Goal: Transaction & Acquisition: Book appointment/travel/reservation

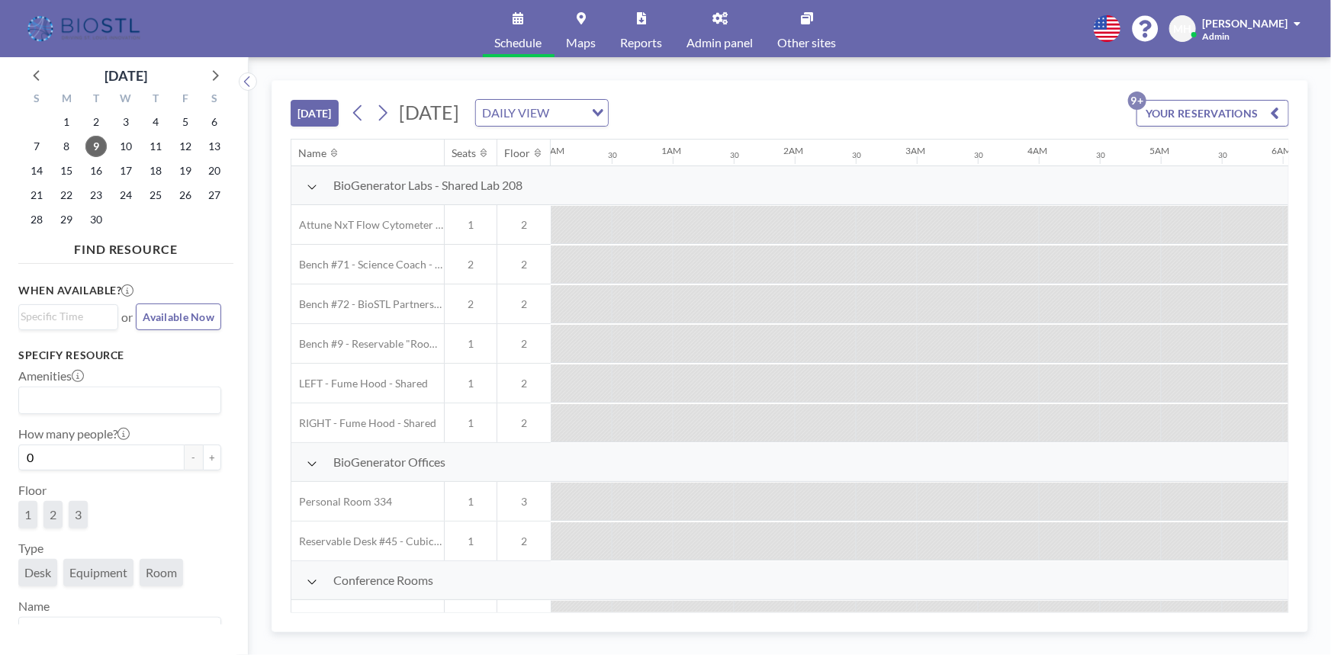
scroll to position [0, 1586]
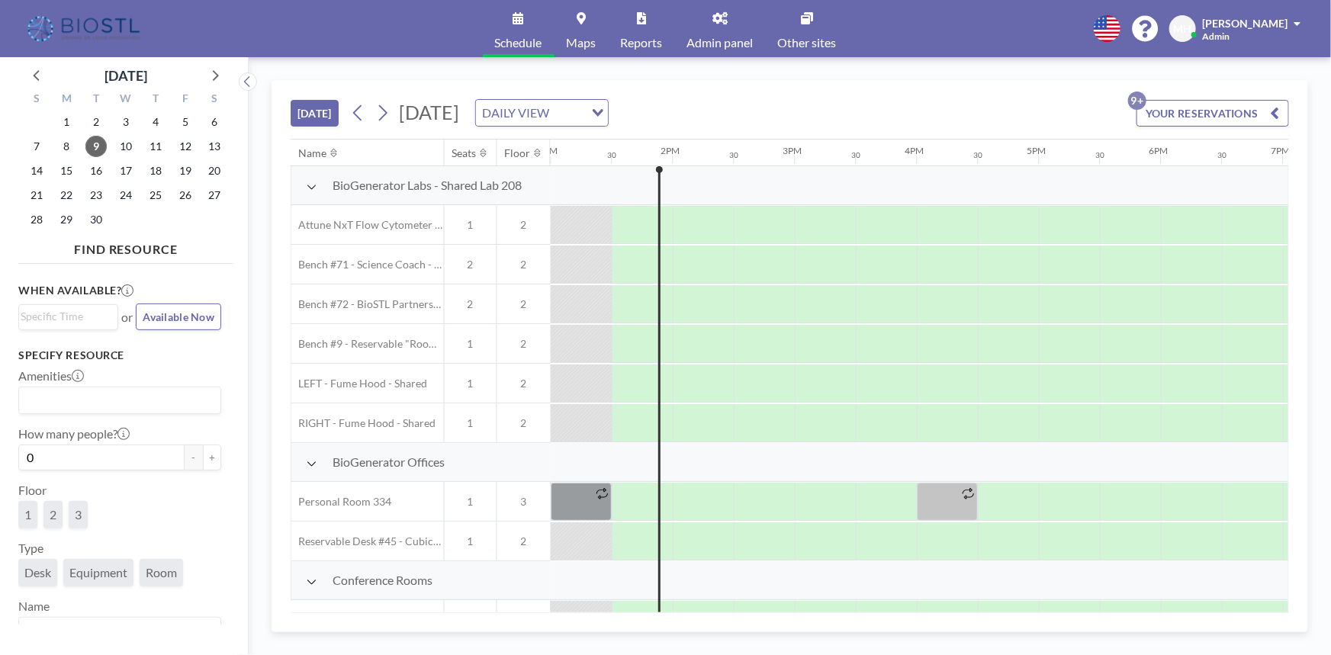
click at [312, 184] on icon at bounding box center [312, 187] width 11 height 12
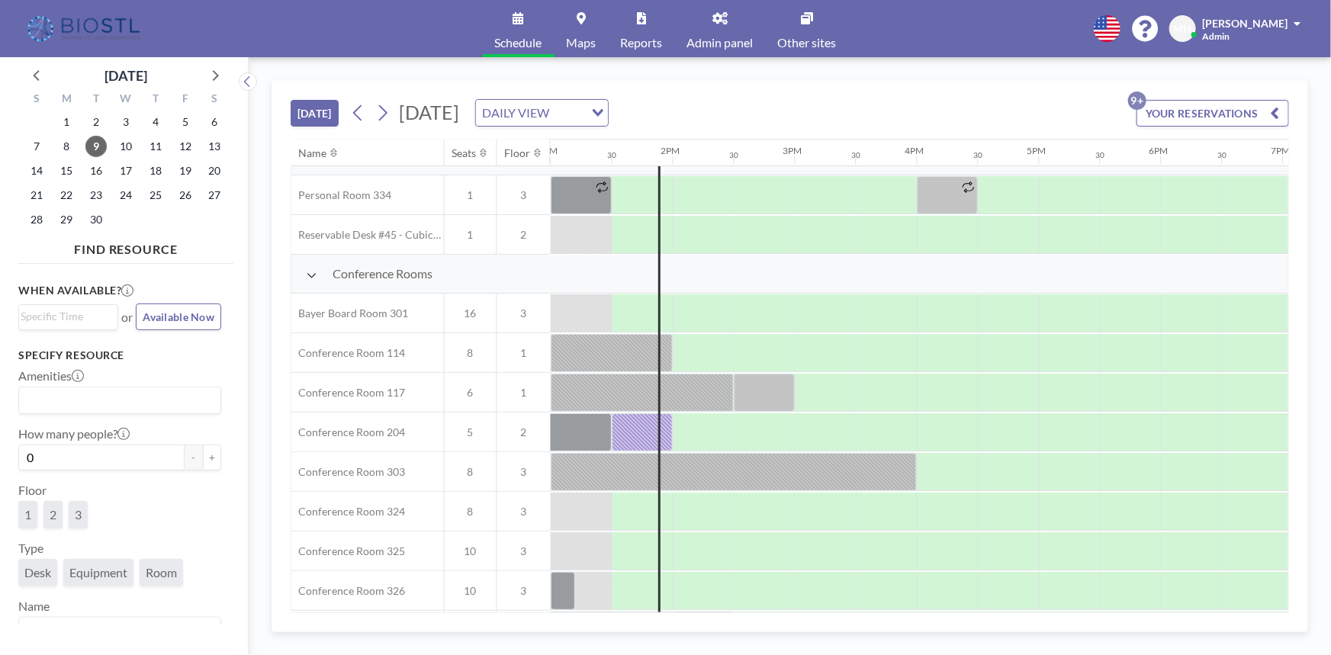
scroll to position [138, 1586]
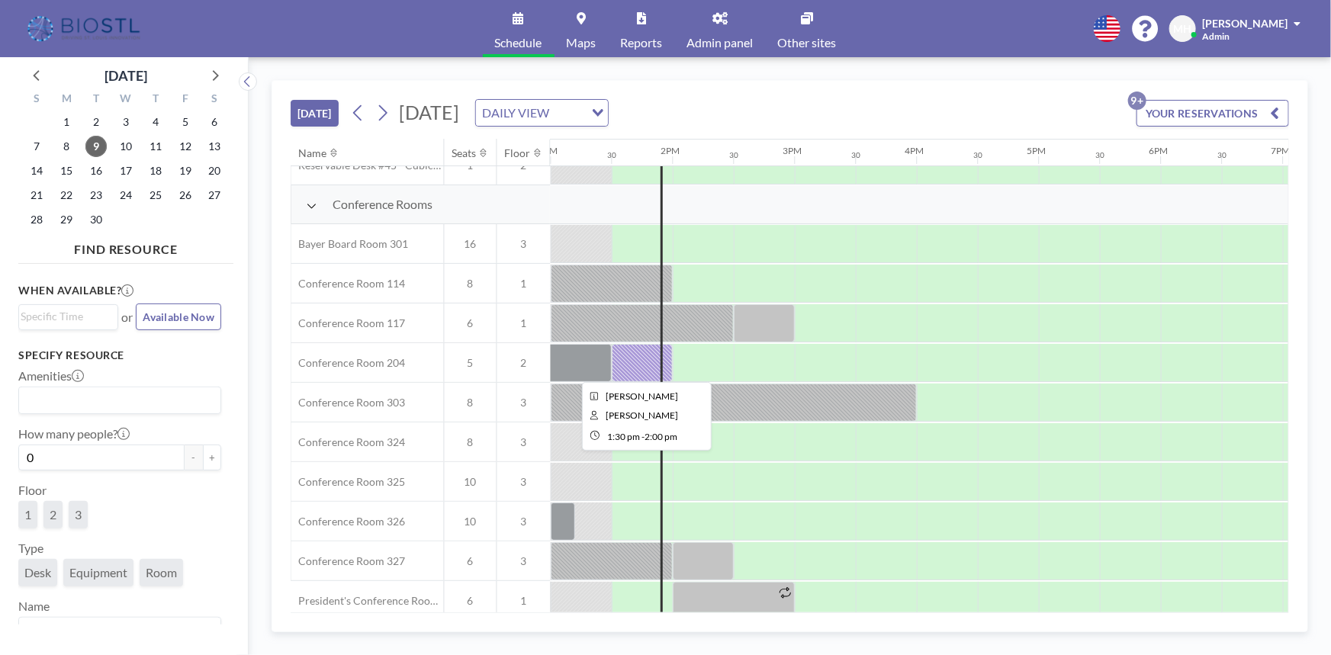
click at [641, 354] on div at bounding box center [642, 363] width 61 height 38
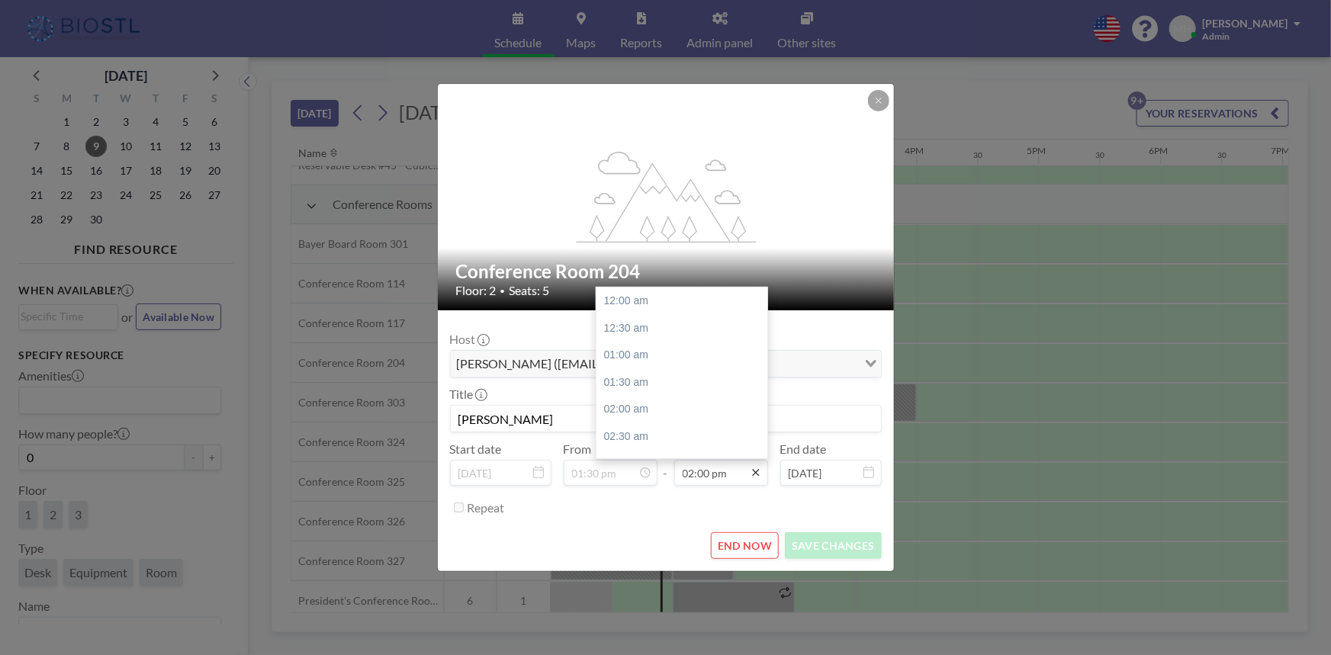
scroll to position [760, 0]
click at [635, 334] on div "02:30 pm" at bounding box center [685, 327] width 178 height 27
type input "02:30 pm"
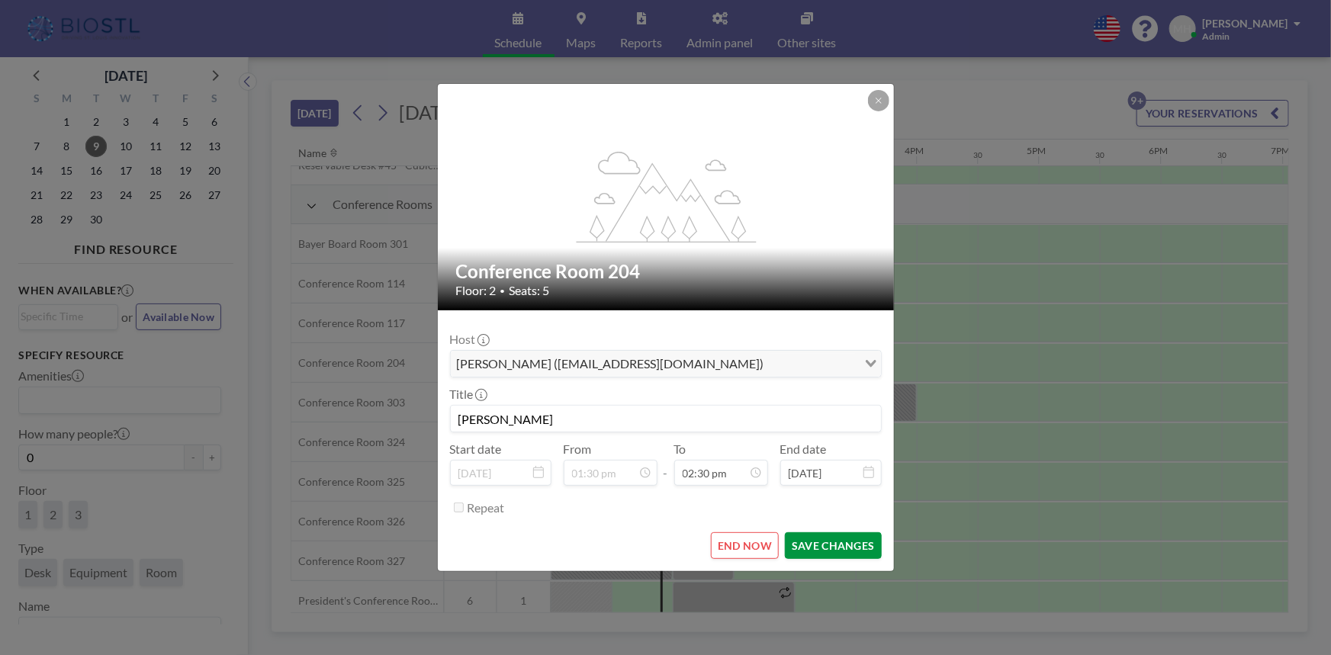
scroll to position [786, 0]
click at [830, 551] on button "SAVE CHANGES" at bounding box center [833, 545] width 96 height 27
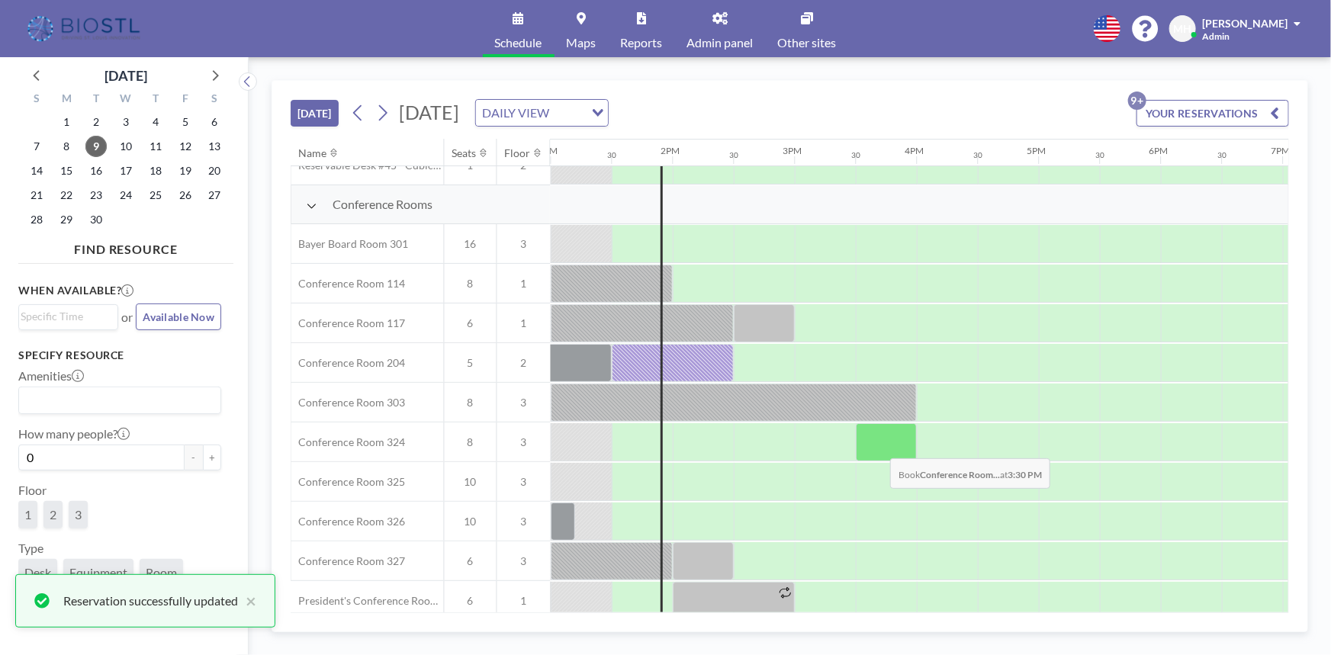
scroll to position [207, 1586]
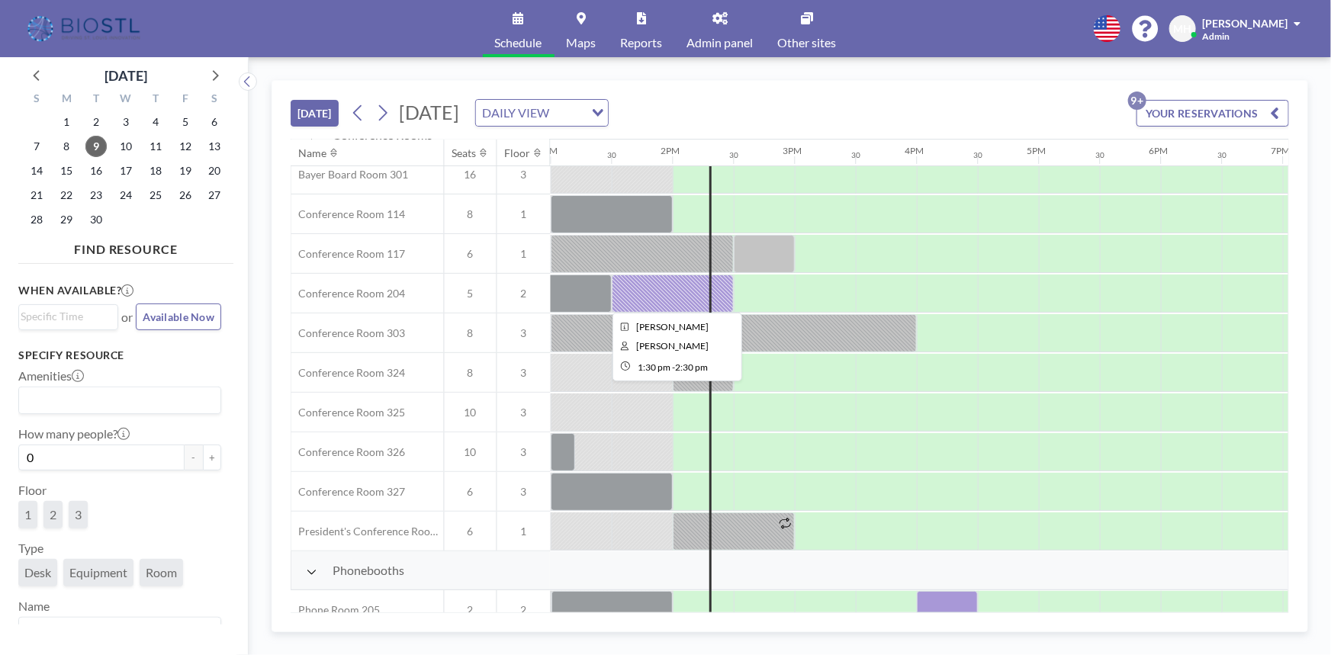
click at [698, 287] on div at bounding box center [673, 294] width 122 height 38
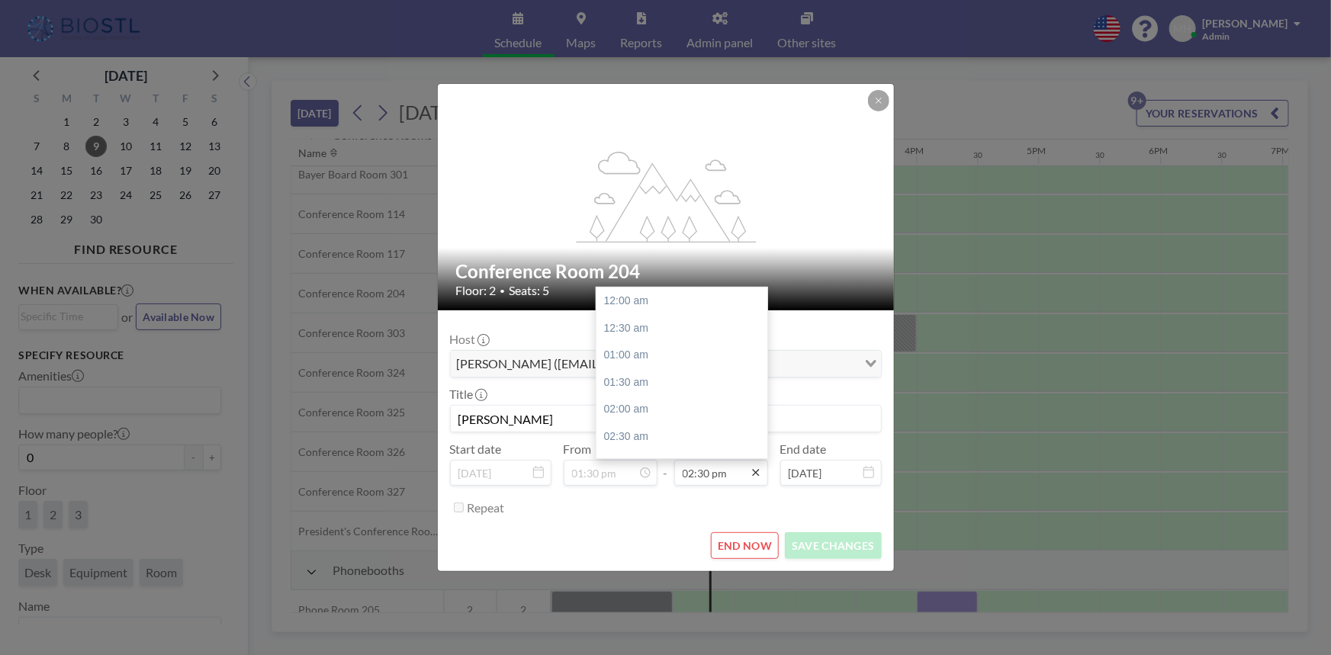
scroll to position [786, 0]
click at [627, 327] on div "03:00 pm" at bounding box center [685, 329] width 178 height 27
type input "03:00 pm"
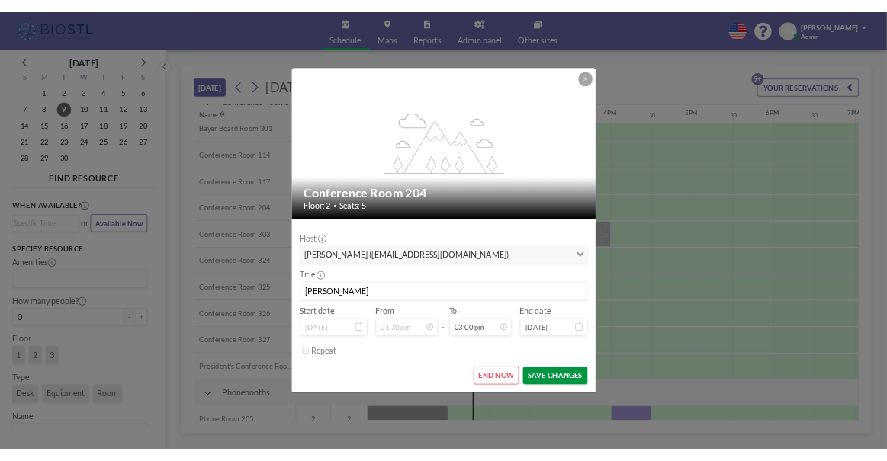
scroll to position [814, 0]
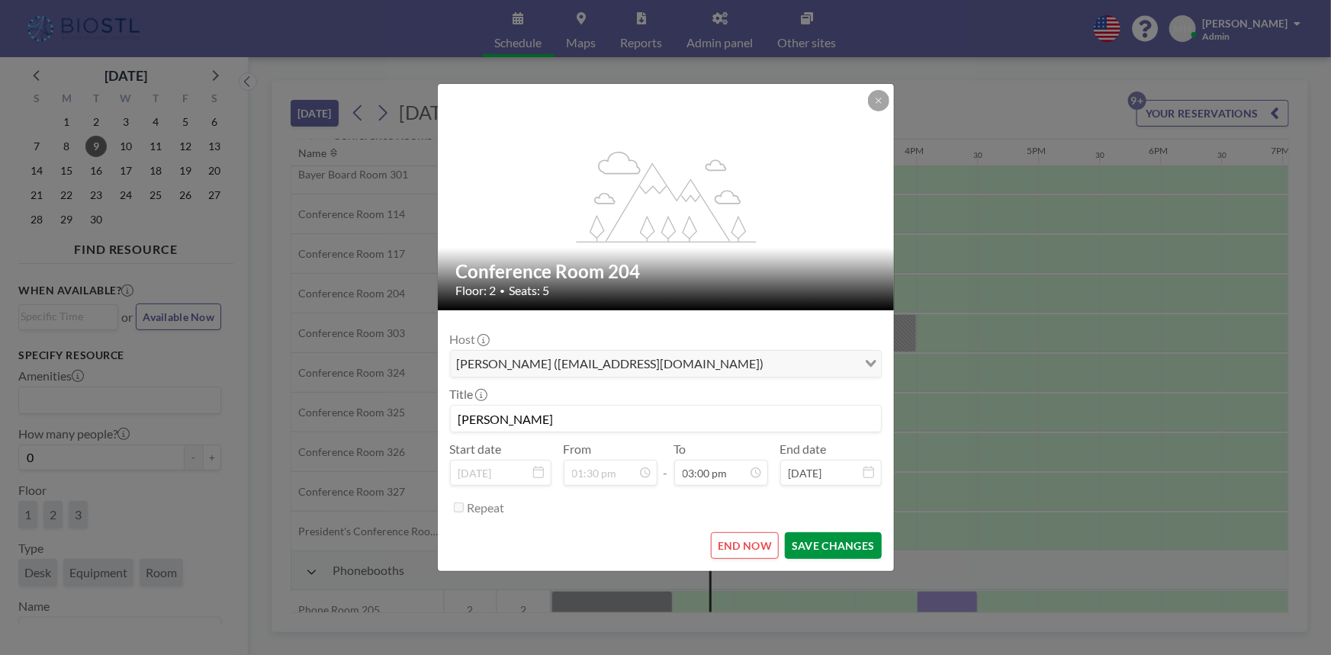
click at [818, 544] on button "SAVE CHANGES" at bounding box center [833, 545] width 96 height 27
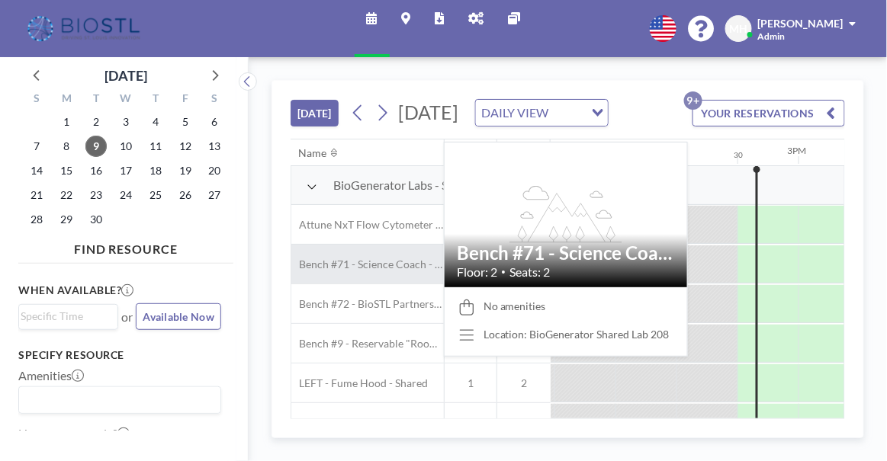
scroll to position [0, 1586]
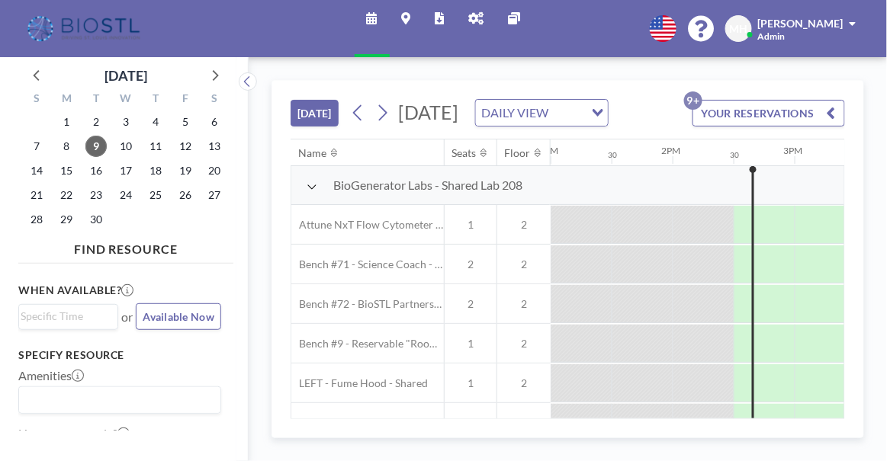
click at [310, 193] on icon at bounding box center [312, 187] width 11 height 12
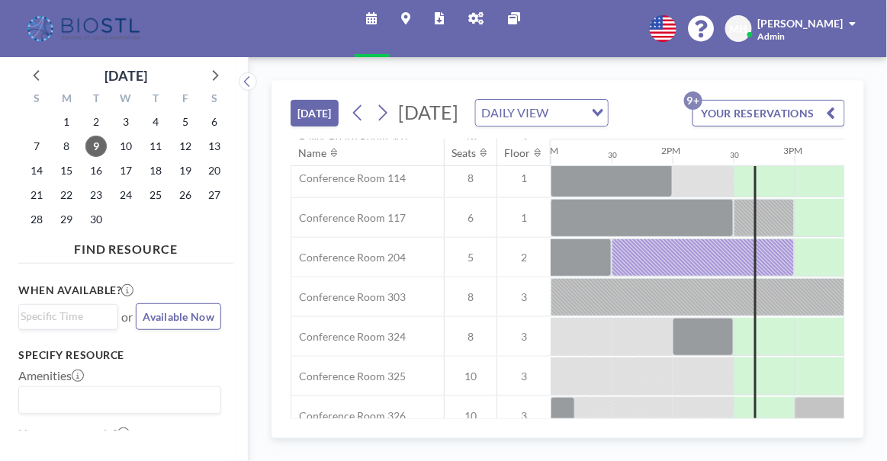
scroll to position [249, 1586]
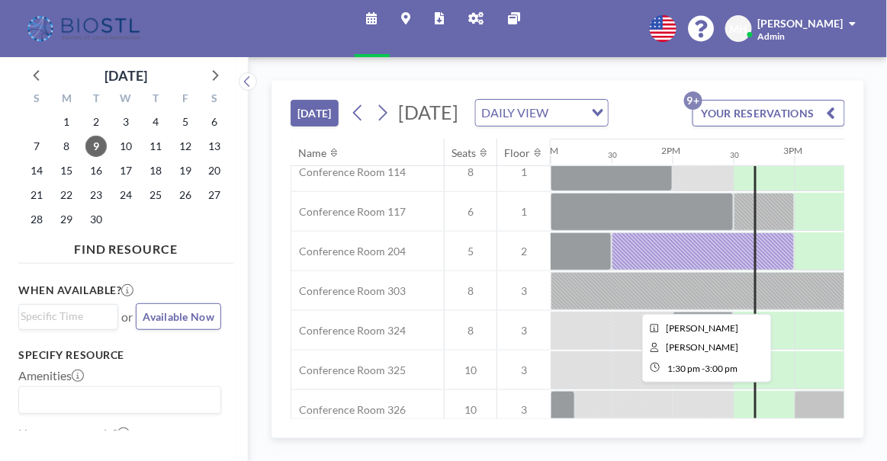
click at [738, 271] on div at bounding box center [703, 252] width 183 height 38
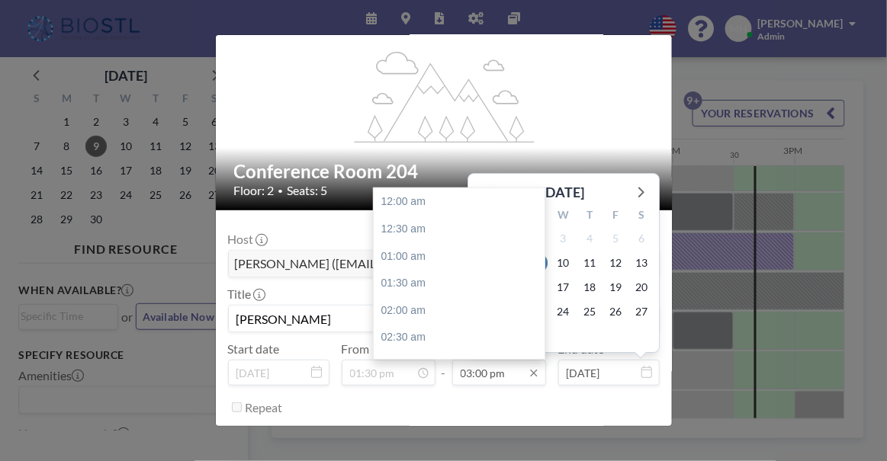
scroll to position [814, 0]
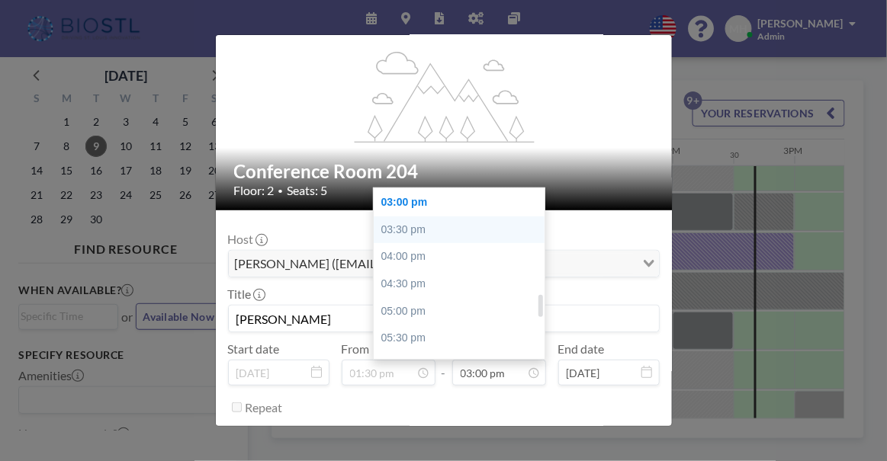
click at [428, 218] on div "03:30 pm" at bounding box center [463, 230] width 178 height 27
type input "03:30 pm"
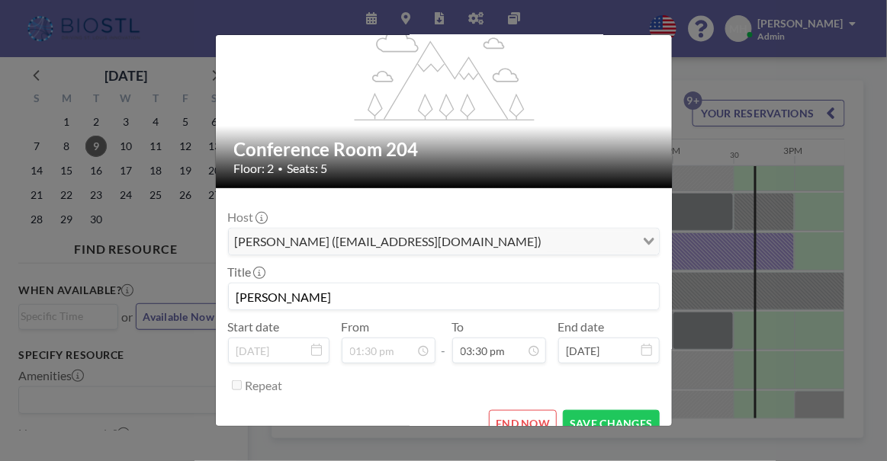
scroll to position [94, 0]
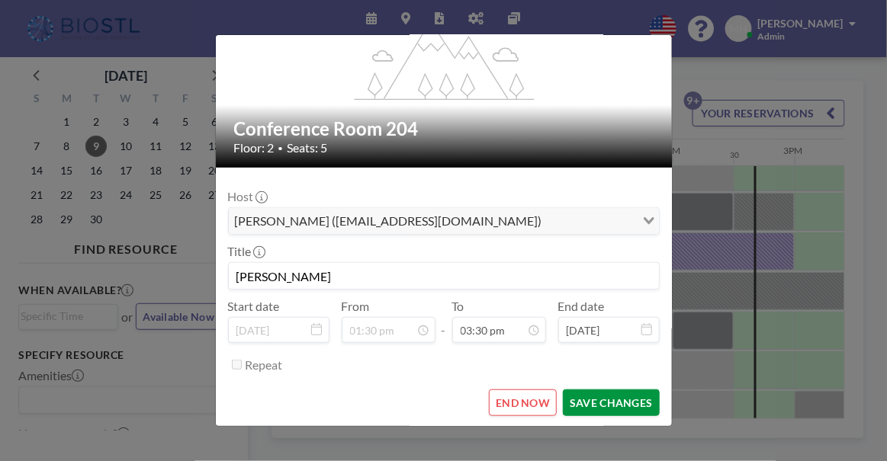
click at [604, 390] on button "SAVE CHANGES" at bounding box center [611, 403] width 96 height 27
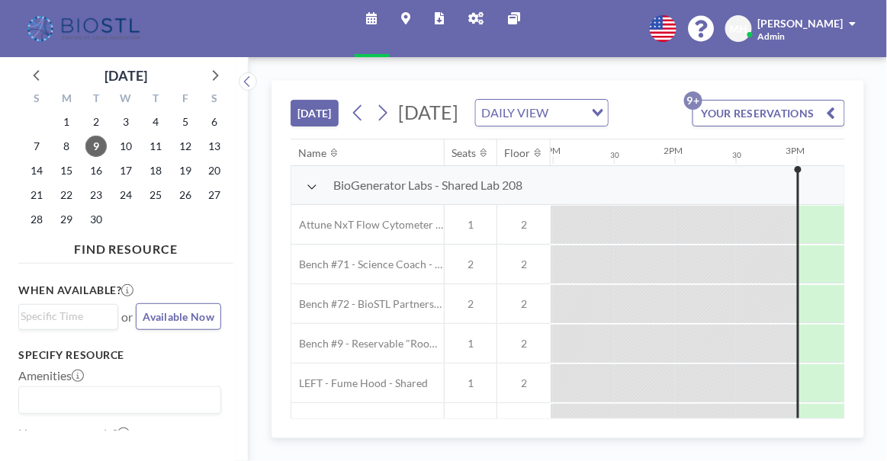
scroll to position [0, 1586]
click at [470, 24] on link "Admin panel" at bounding box center [477, 28] width 40 height 57
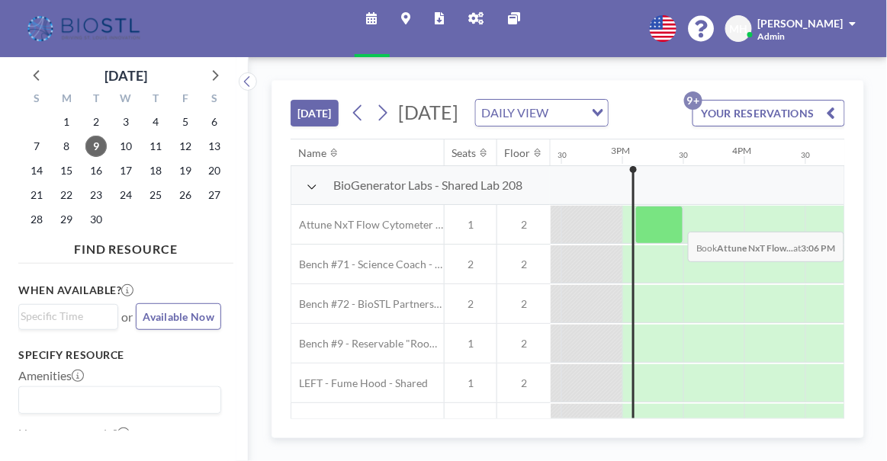
scroll to position [0, 1768]
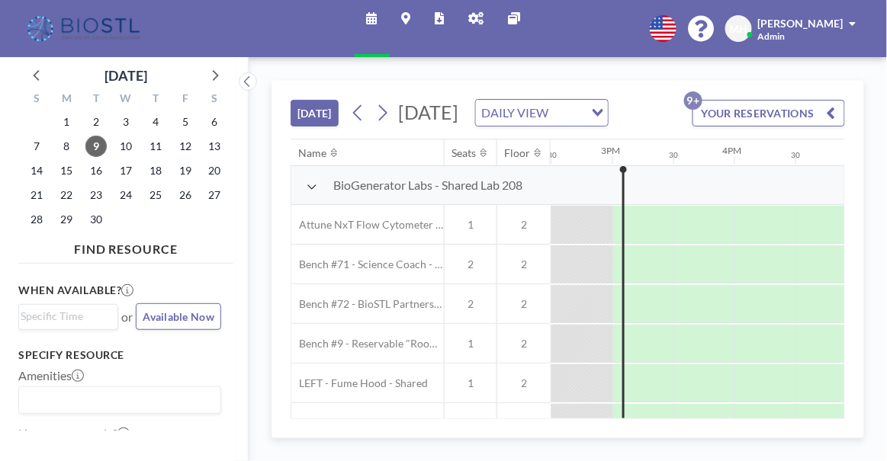
click at [312, 193] on icon at bounding box center [312, 187] width 11 height 12
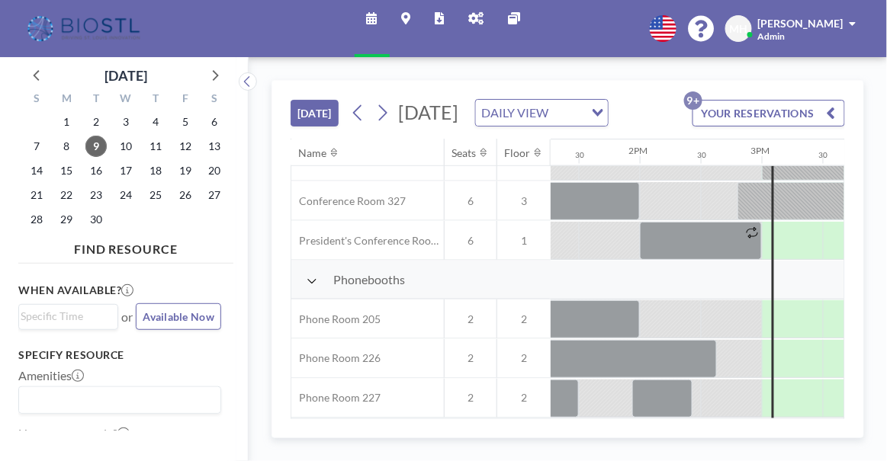
scroll to position [546, 1616]
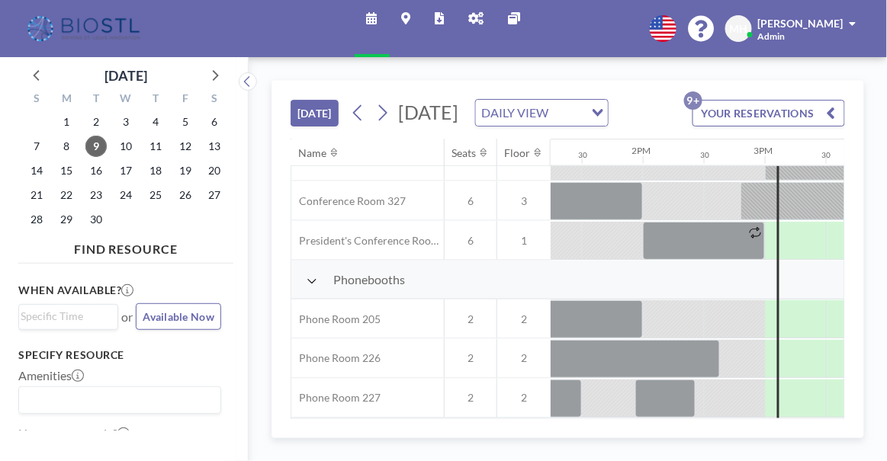
click at [470, 15] on icon at bounding box center [476, 18] width 15 height 12
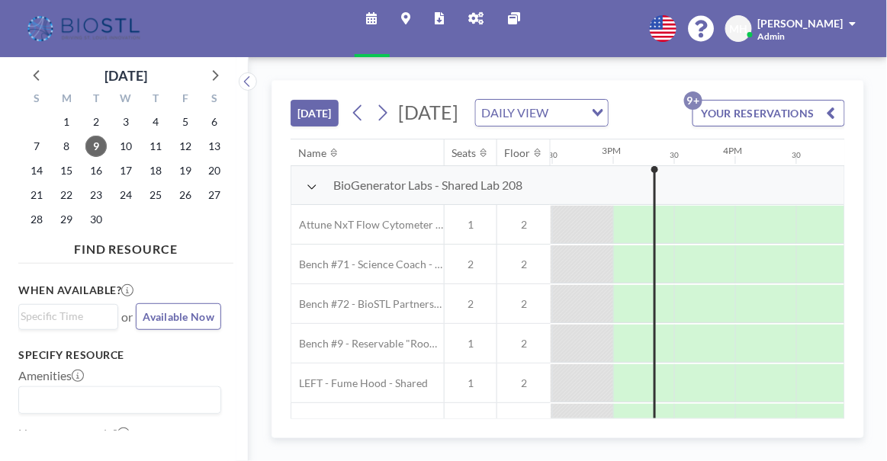
scroll to position [0, 1768]
click at [471, 21] on icon at bounding box center [476, 18] width 15 height 12
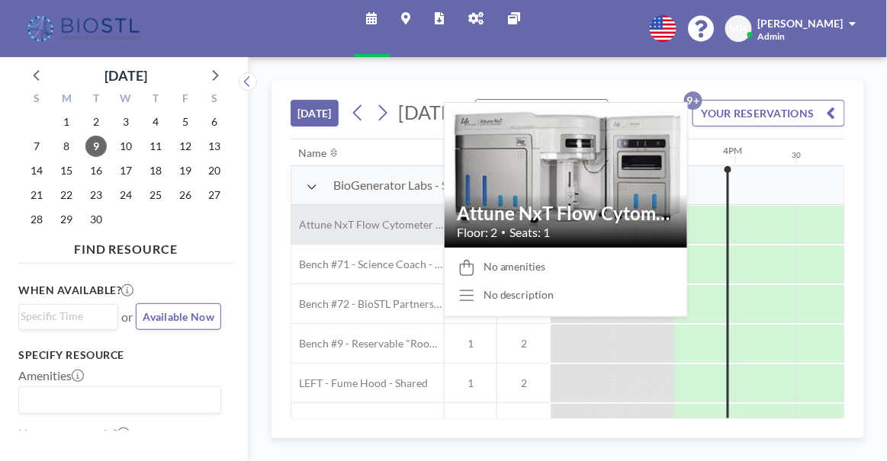
scroll to position [0, 1768]
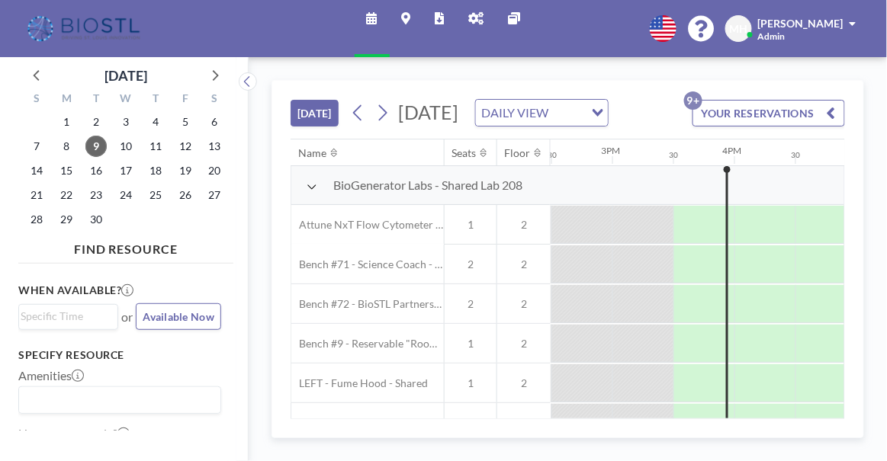
click at [309, 193] on icon at bounding box center [312, 187] width 11 height 12
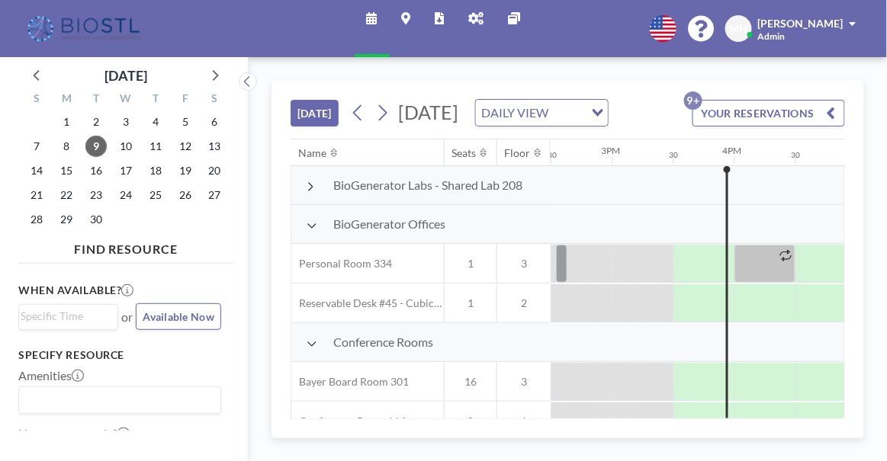
click at [485, 14] on link "Admin panel" at bounding box center [477, 28] width 40 height 57
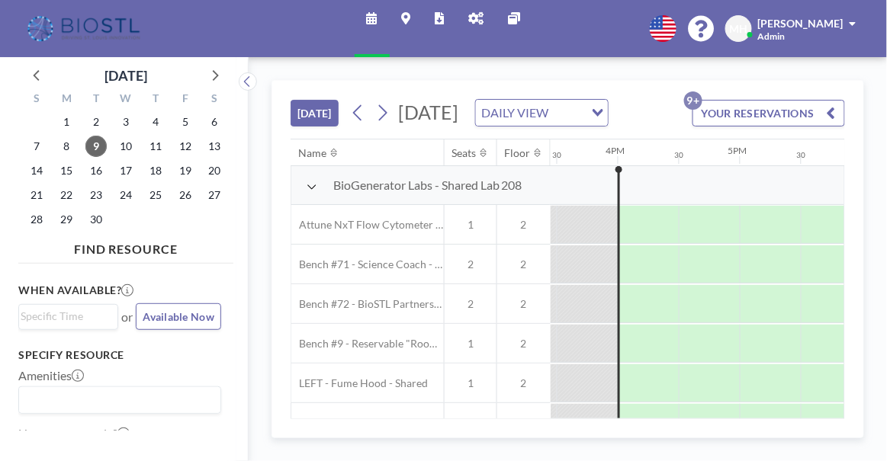
scroll to position [0, 1890]
click at [473, 22] on icon at bounding box center [476, 18] width 15 height 12
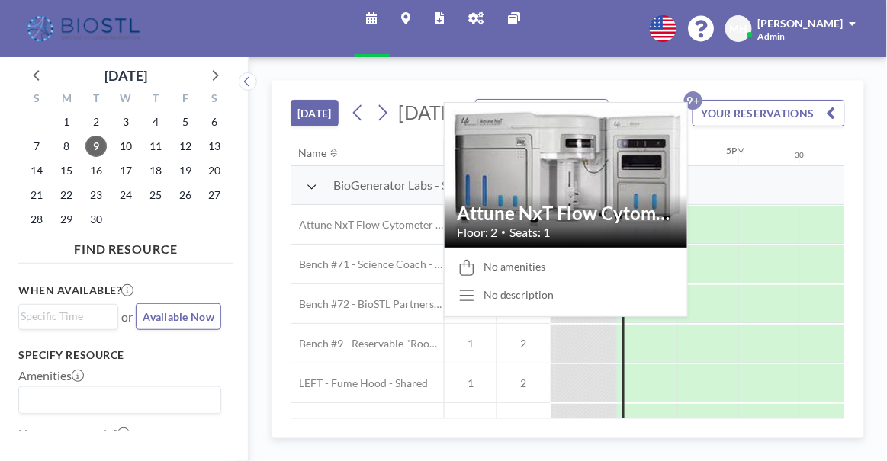
scroll to position [0, 1890]
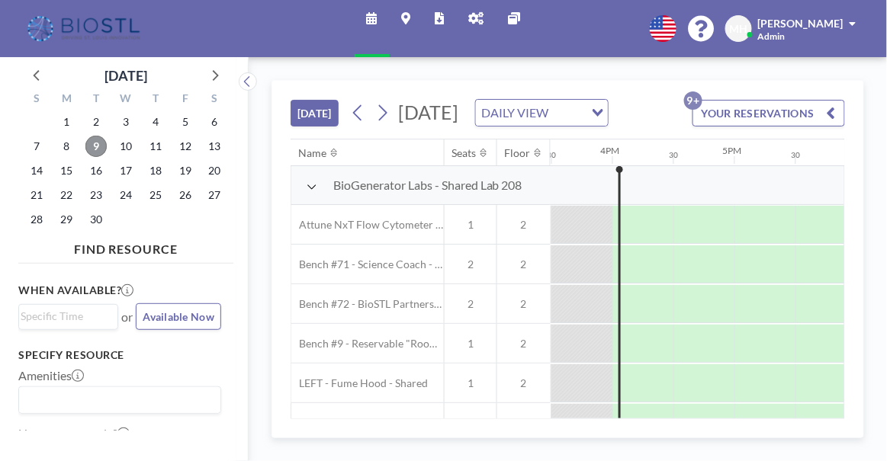
click at [96, 146] on span "9" at bounding box center [95, 146] width 21 height 21
click at [307, 193] on icon at bounding box center [312, 187] width 11 height 12
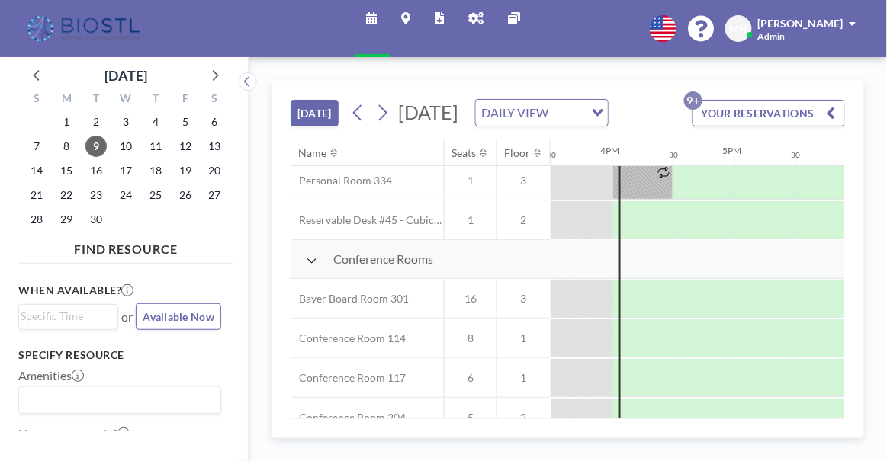
scroll to position [111, 1890]
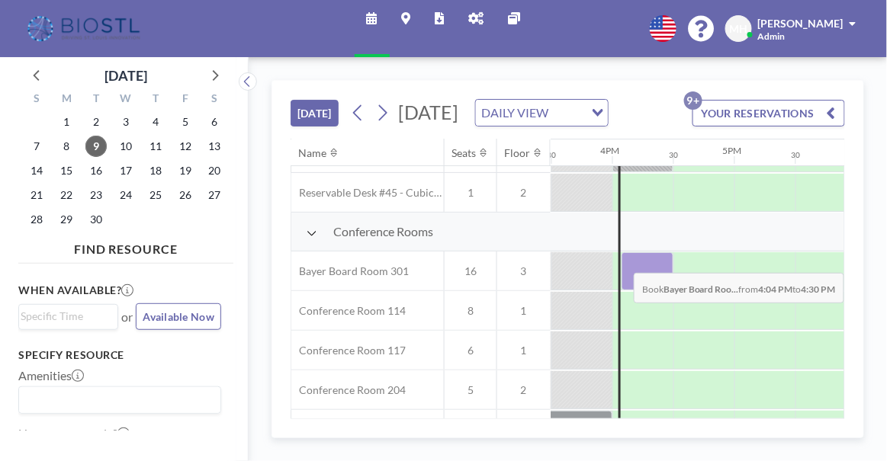
click at [624, 291] on div at bounding box center [648, 271] width 52 height 38
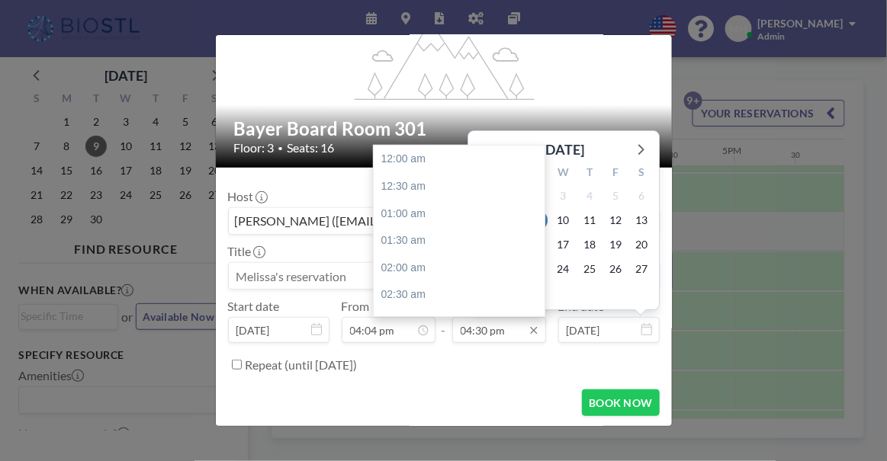
scroll to position [895, 0]
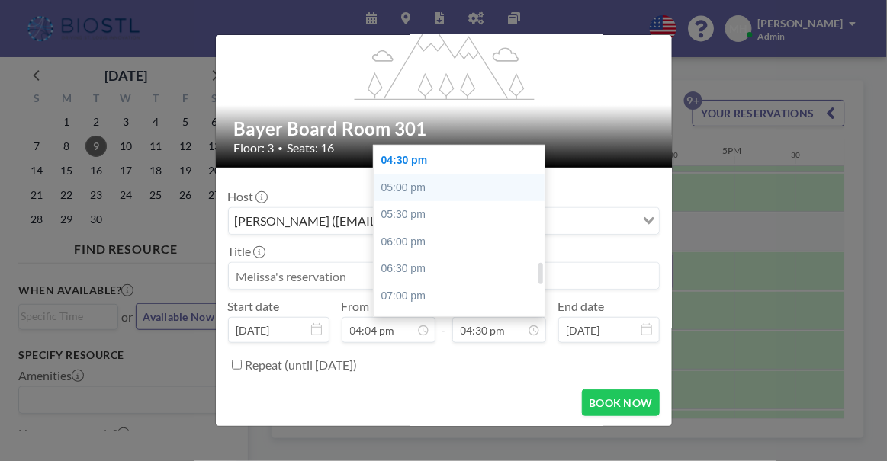
click at [413, 190] on div "05:00 pm" at bounding box center [463, 188] width 178 height 27
type input "05:00 pm"
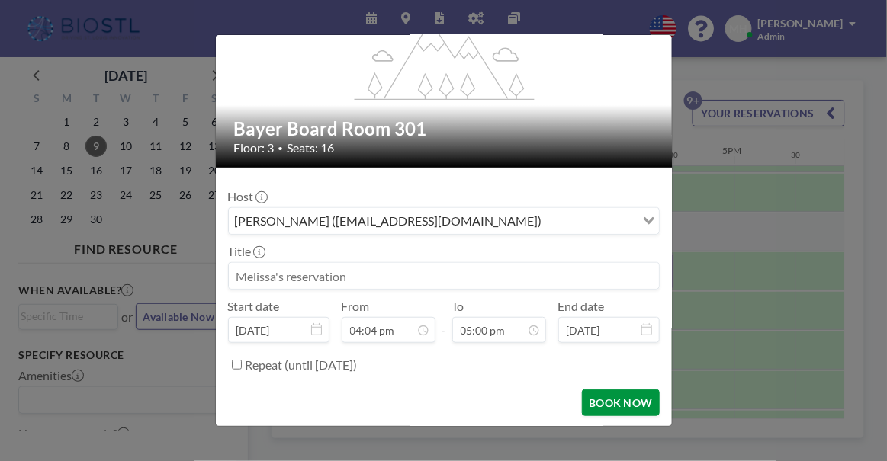
click at [617, 400] on button "BOOK NOW" at bounding box center [620, 403] width 77 height 27
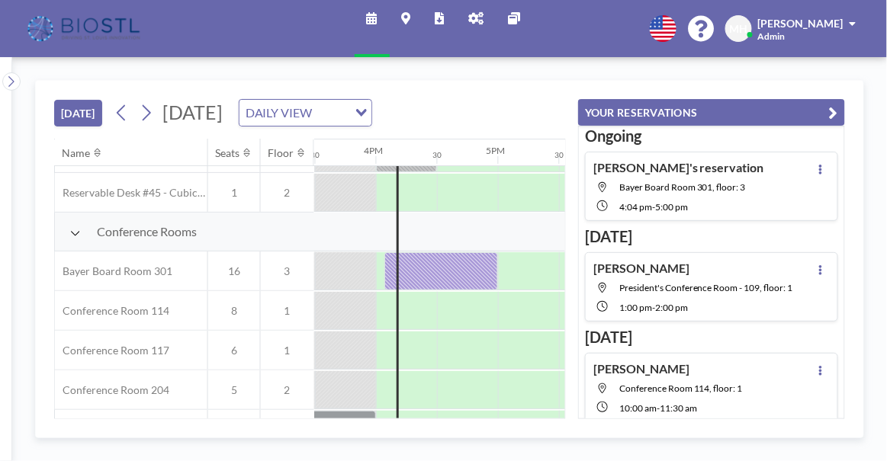
click at [376, 17] on icon at bounding box center [372, 18] width 11 height 12
click at [833, 112] on icon "button" at bounding box center [833, 113] width 9 height 18
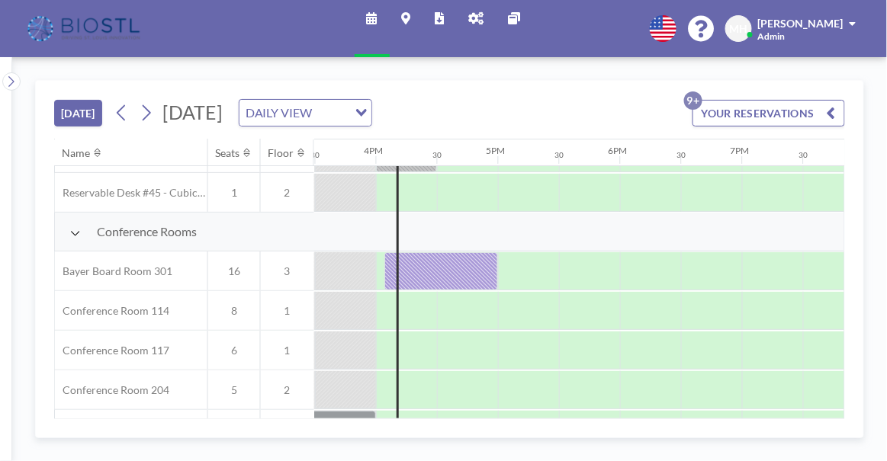
scroll to position [0, 1890]
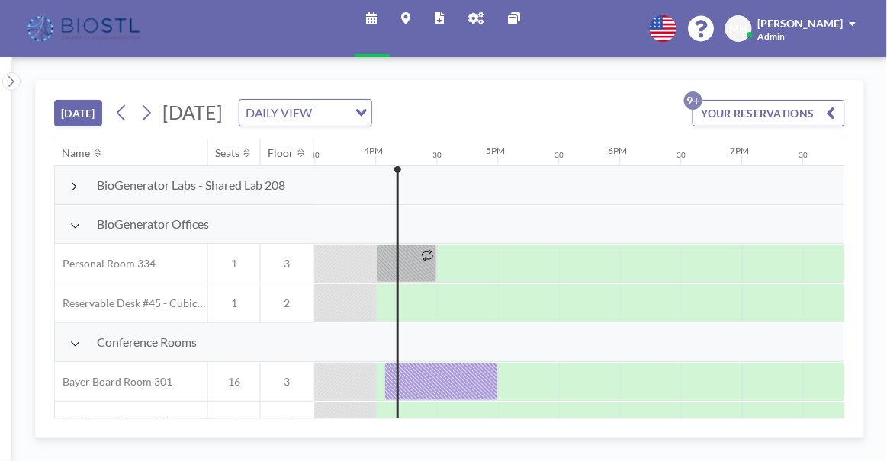
click at [273, 153] on div "Floor" at bounding box center [281, 153] width 26 height 14
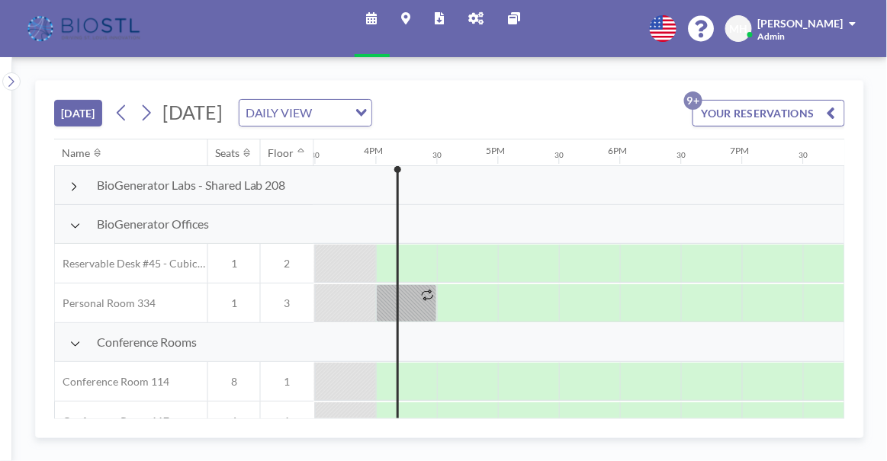
click at [73, 225] on icon at bounding box center [76, 226] width 8 height 5
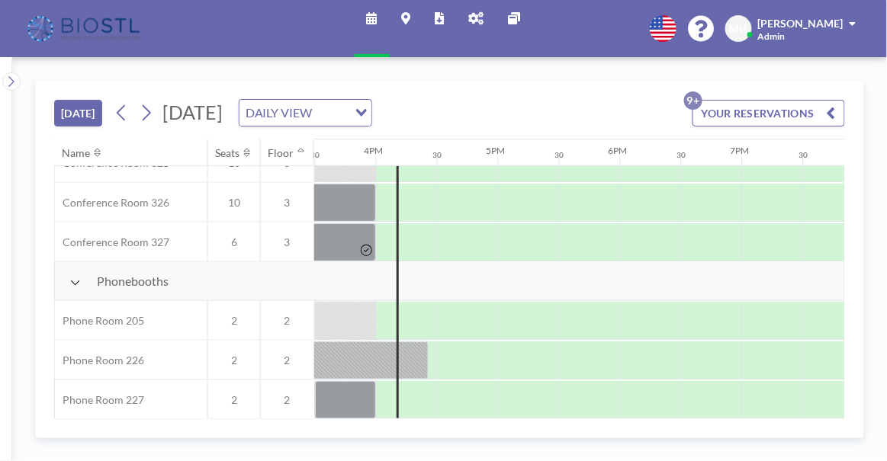
scroll to position [422, 1890]
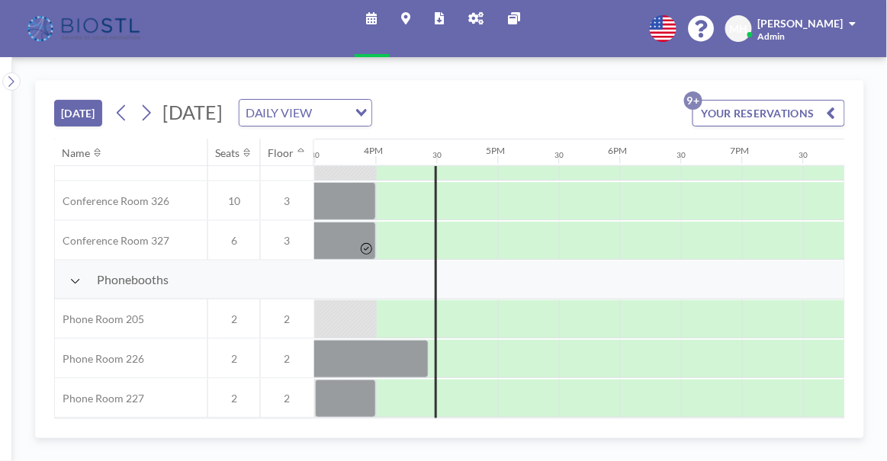
click at [473, 13] on icon at bounding box center [476, 18] width 15 height 12
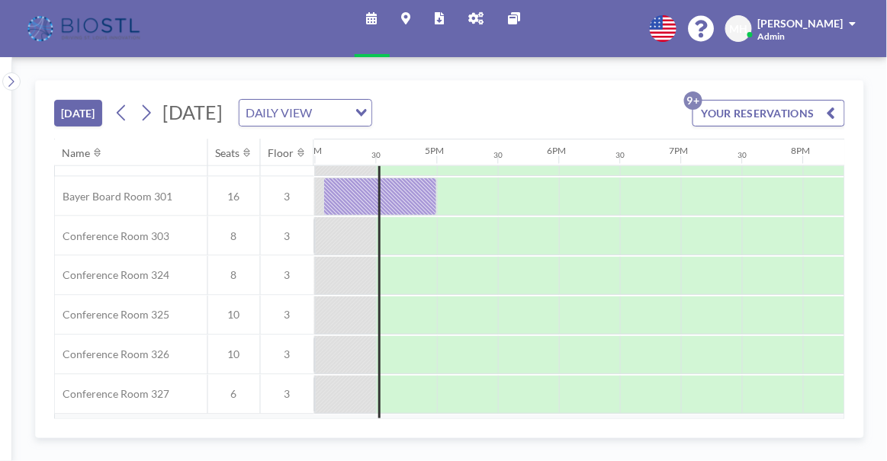
scroll to position [609, 1952]
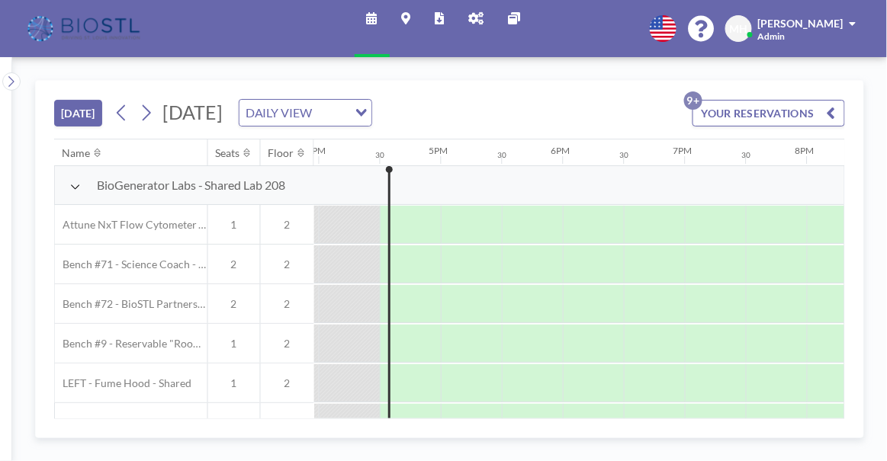
scroll to position [0, 1952]
click at [474, 12] on icon at bounding box center [476, 18] width 15 height 12
